Goal: Information Seeking & Learning: Learn about a topic

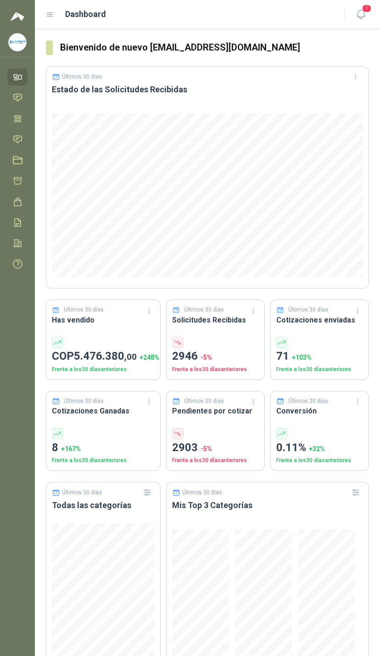
click at [22, 142] on icon at bounding box center [18, 140] width 10 height 10
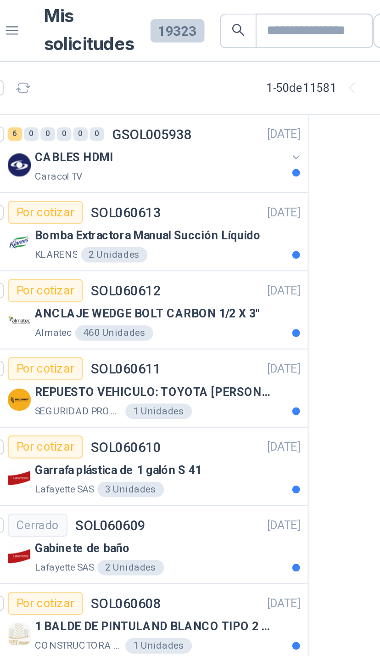
click at [132, 73] on div "CABLES HDMI" at bounding box center [120, 74] width 119 height 11
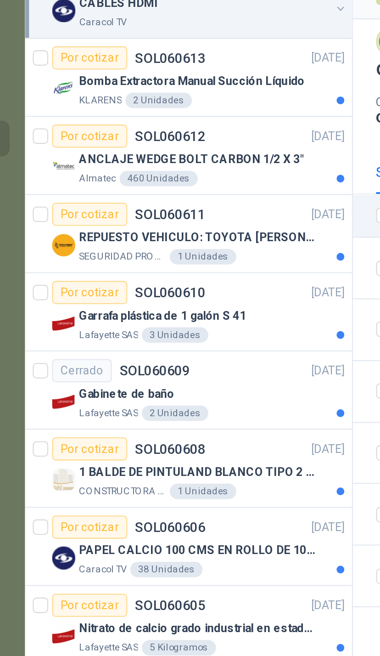
click at [134, 145] on p "ANCLAJE WEDGE BOLT CARBON 1/2 X 3"" at bounding box center [114, 149] width 107 height 9
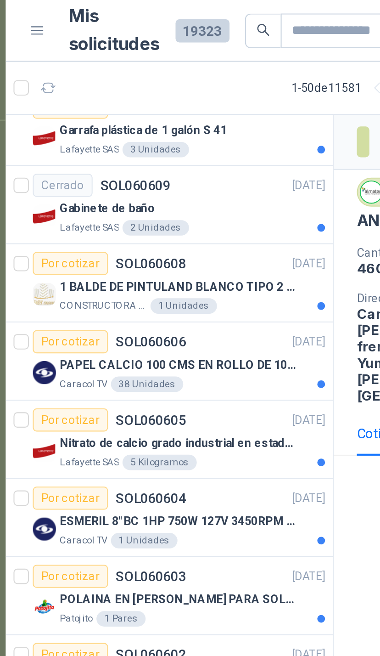
scroll to position [162, 0]
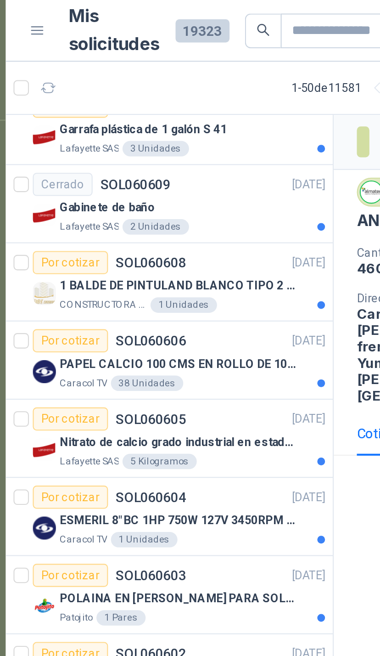
click at [144, 137] on div "1 BALDE DE PINTULAND BLANCO TIPO 2 DE 2.5 GLS" at bounding box center [124, 135] width 126 height 11
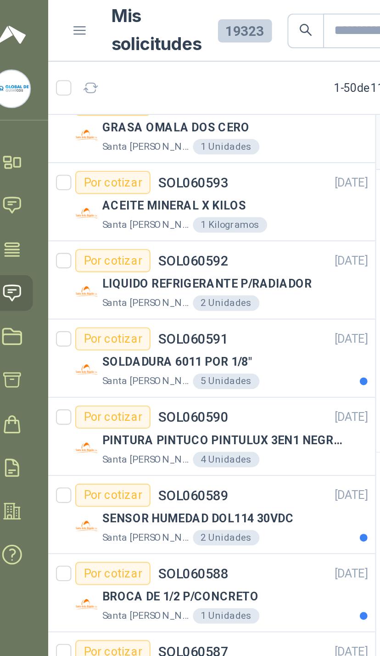
scroll to position [684, 0]
